Goal: Task Accomplishment & Management: Use online tool/utility

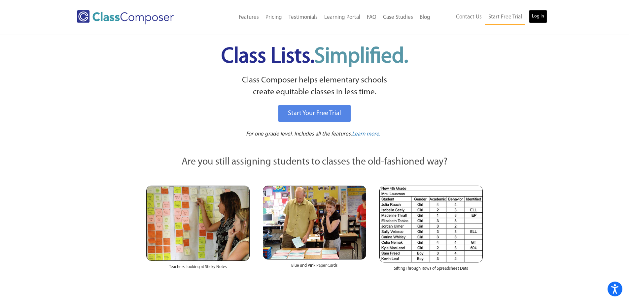
click at [542, 22] on link "Log In" at bounding box center [537, 16] width 19 height 13
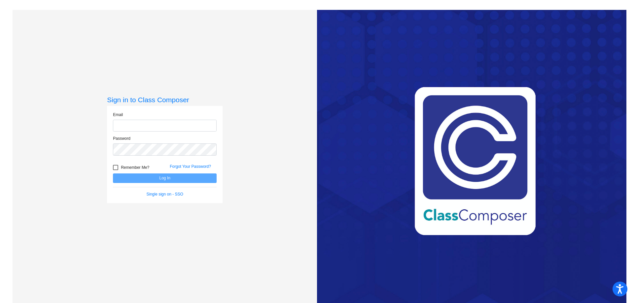
type input "[PERSON_NAME][EMAIL_ADDRESS][PERSON_NAME][DOMAIN_NAME]"
click at [182, 181] on button "Log In" at bounding box center [165, 179] width 104 height 10
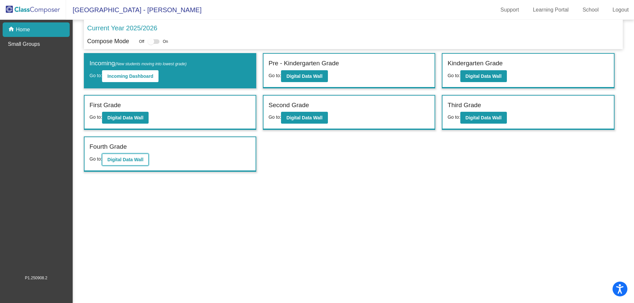
click at [123, 159] on b "Digital Data Wall" at bounding box center [125, 159] width 36 height 5
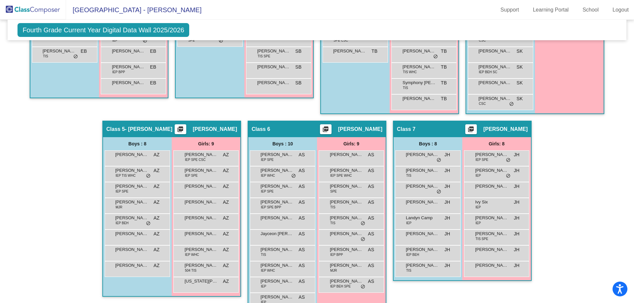
scroll to position [297, 0]
